Goal: Transaction & Acquisition: Purchase product/service

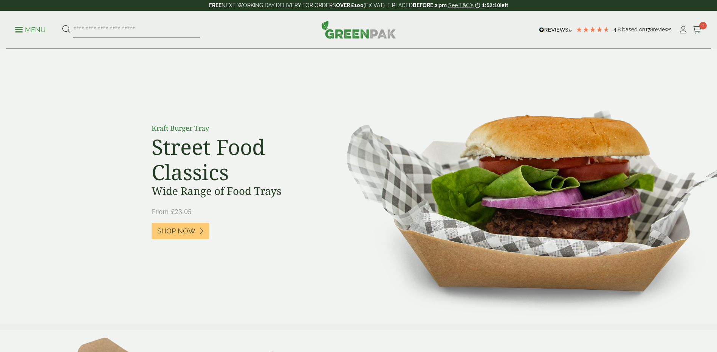
click at [21, 31] on link "Menu" at bounding box center [30, 29] width 31 height 8
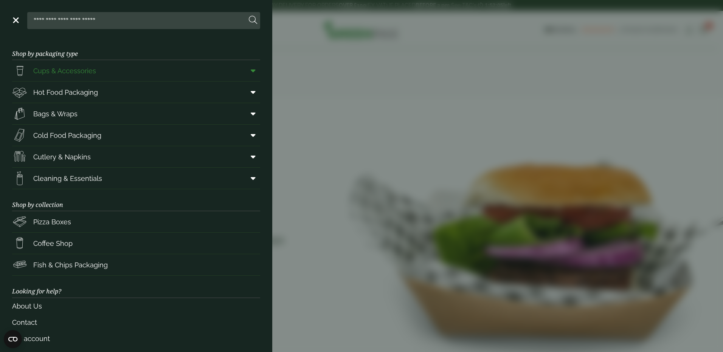
click at [251, 72] on icon at bounding box center [253, 71] width 5 height 8
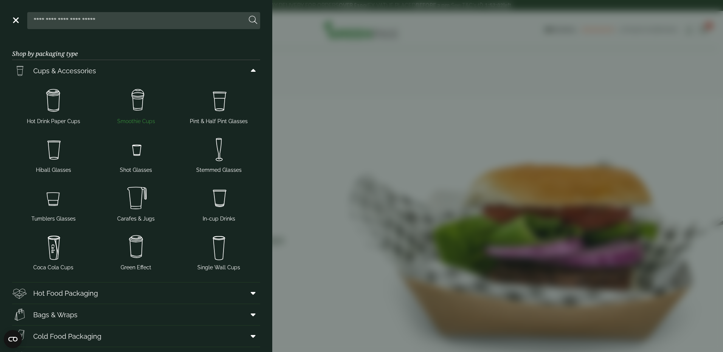
click at [137, 120] on span "Smoothie Cups" at bounding box center [136, 122] width 38 height 8
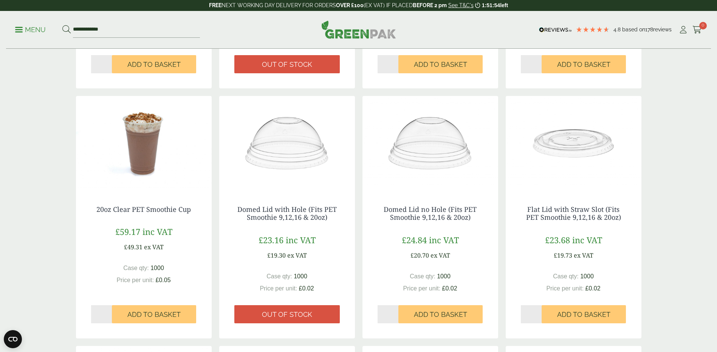
scroll to position [378, 0]
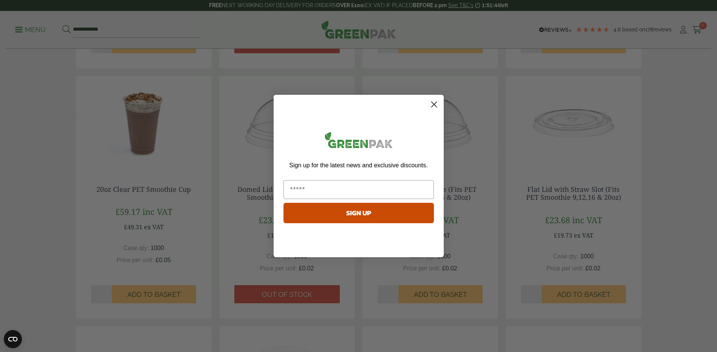
click at [433, 104] on icon "Close dialog" at bounding box center [433, 104] width 5 height 5
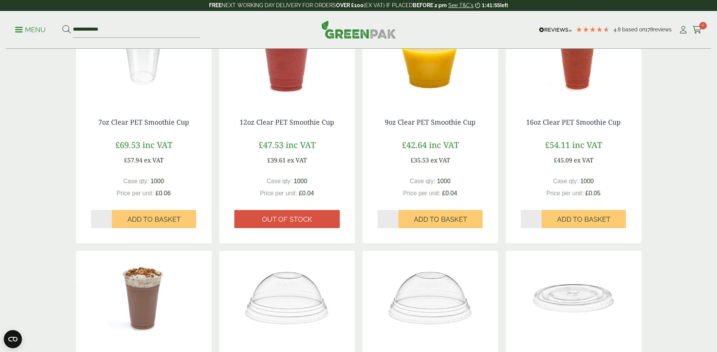
scroll to position [227, 0]
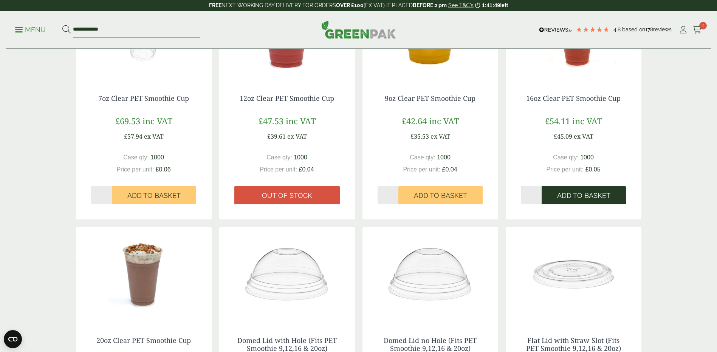
click at [571, 198] on span "Add to Basket" at bounding box center [583, 196] width 53 height 8
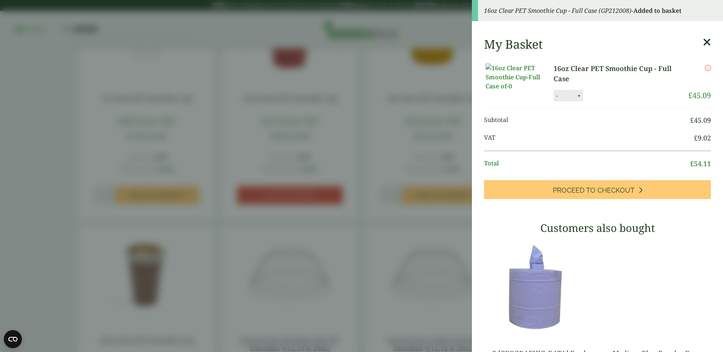
click at [466, 223] on aside "16oz Clear PET Smoothie Cup - Full Case (GP212008) - Added to basket My Basket …" at bounding box center [361, 176] width 723 height 352
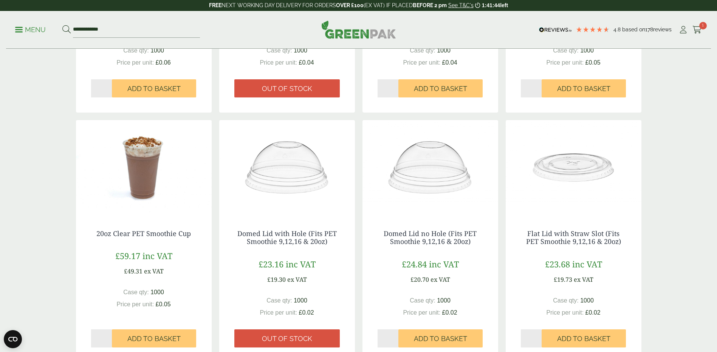
scroll to position [378, 0]
